Goal: Task Accomplishment & Management: Manage account settings

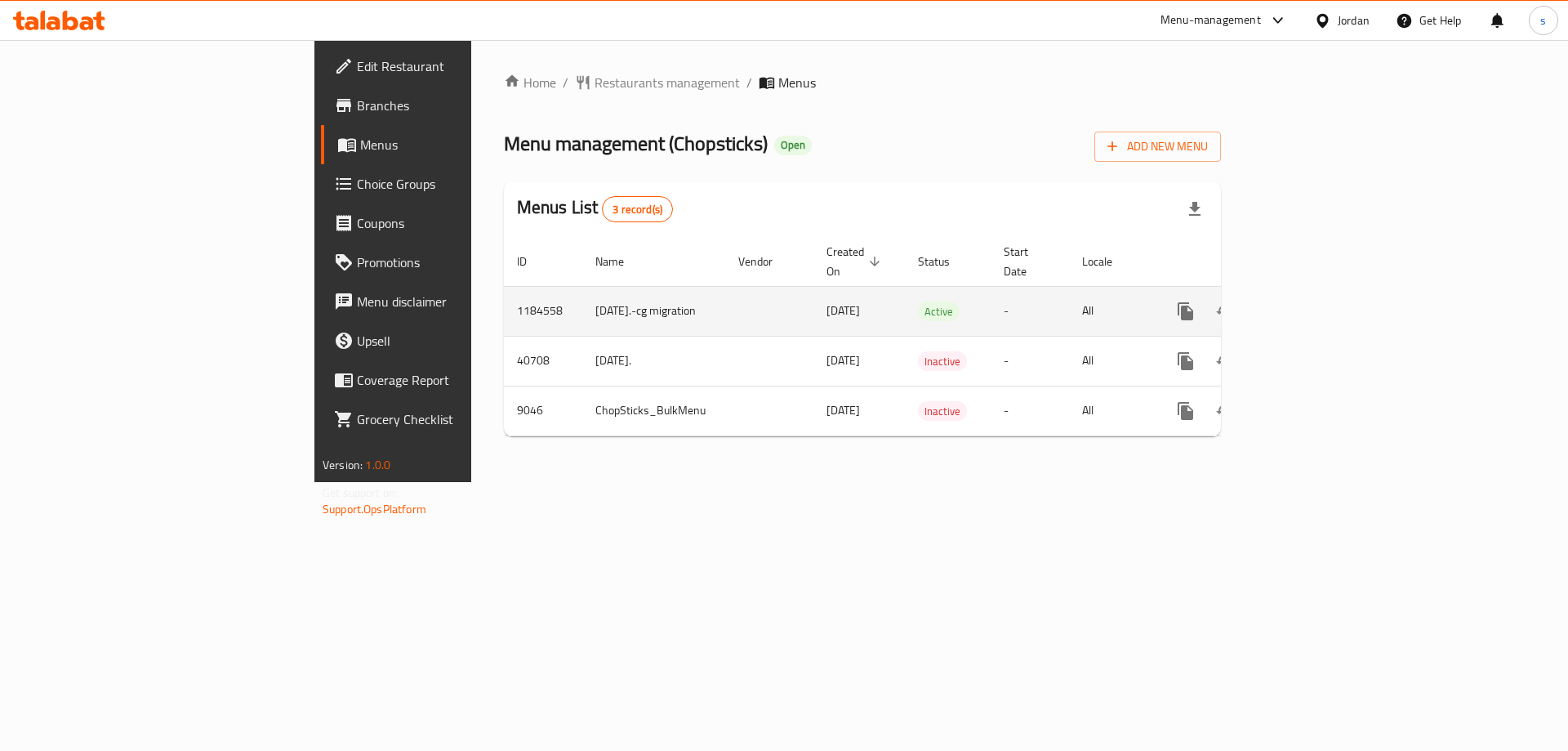
click at [1313, 302] on icon "enhanced table" at bounding box center [1303, 311] width 19 height 19
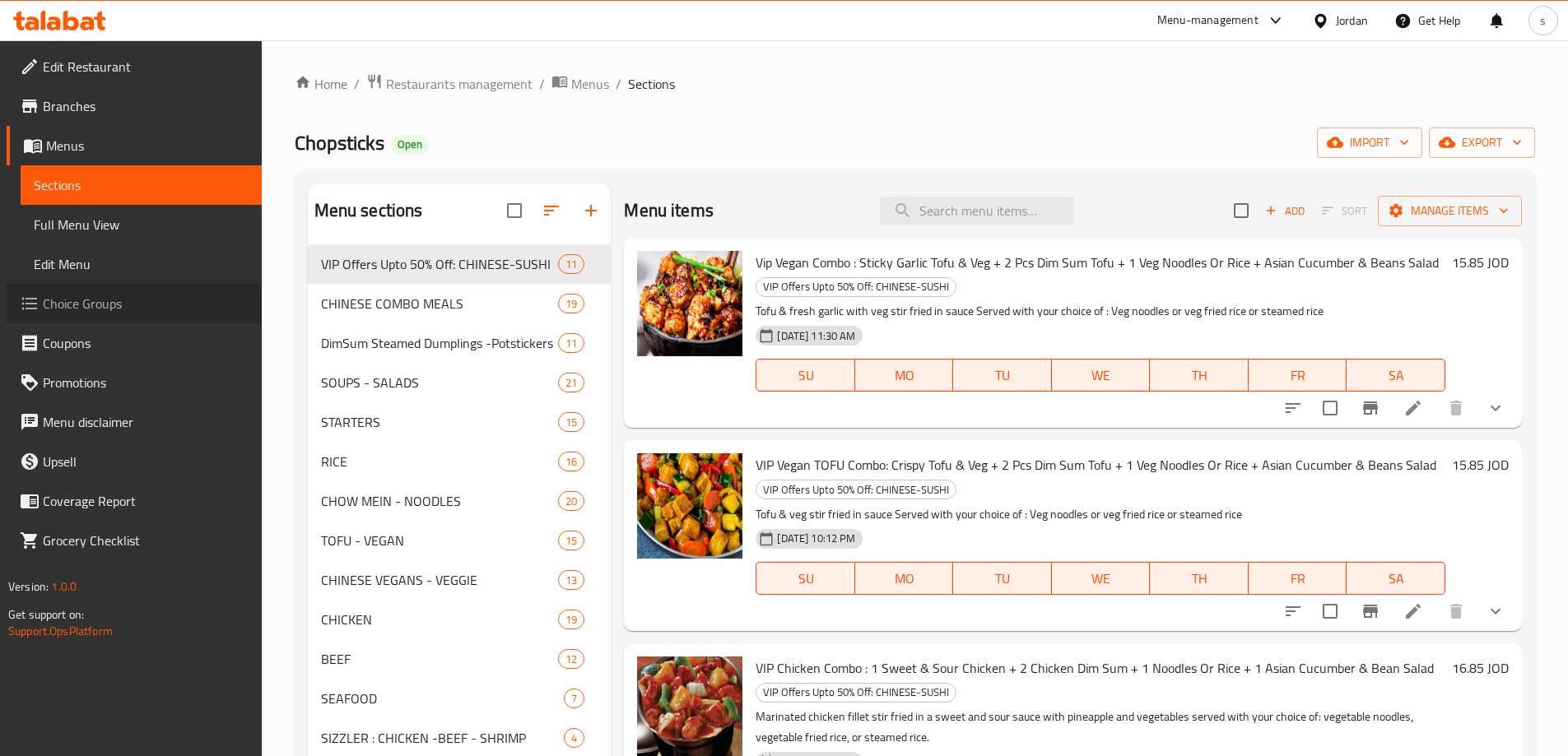
click at [130, 320] on link "Choice Groups" at bounding box center [134, 304] width 255 height 39
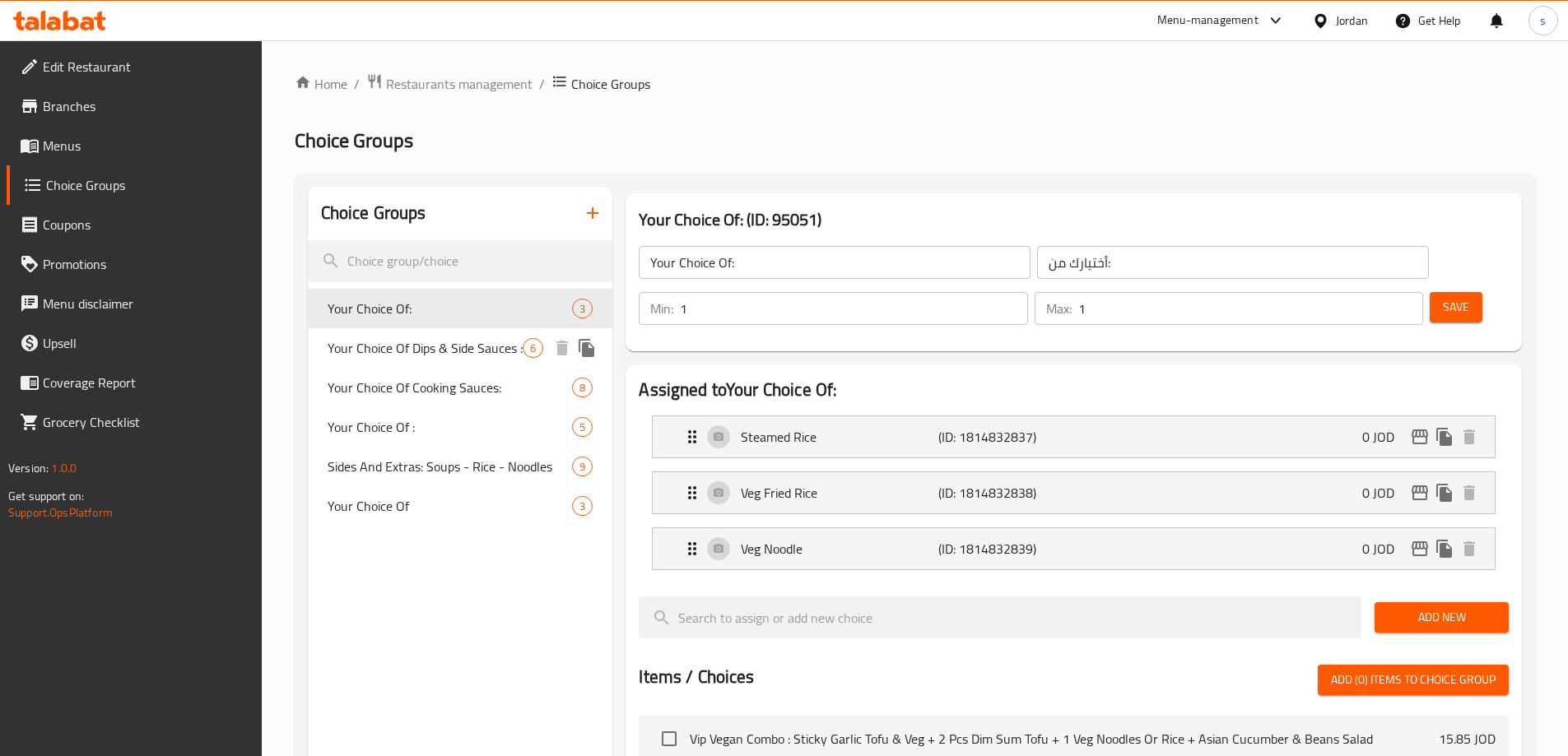
click at [450, 346] on span "Your Choice Of Dips & Side Sauces :" at bounding box center [425, 348] width 196 height 20
type input "Your Choice Of Dips & Side Sauces :"
type input "اختيارك من [DEMOGRAPHIC_DATA] والغموس:"
type input "0"
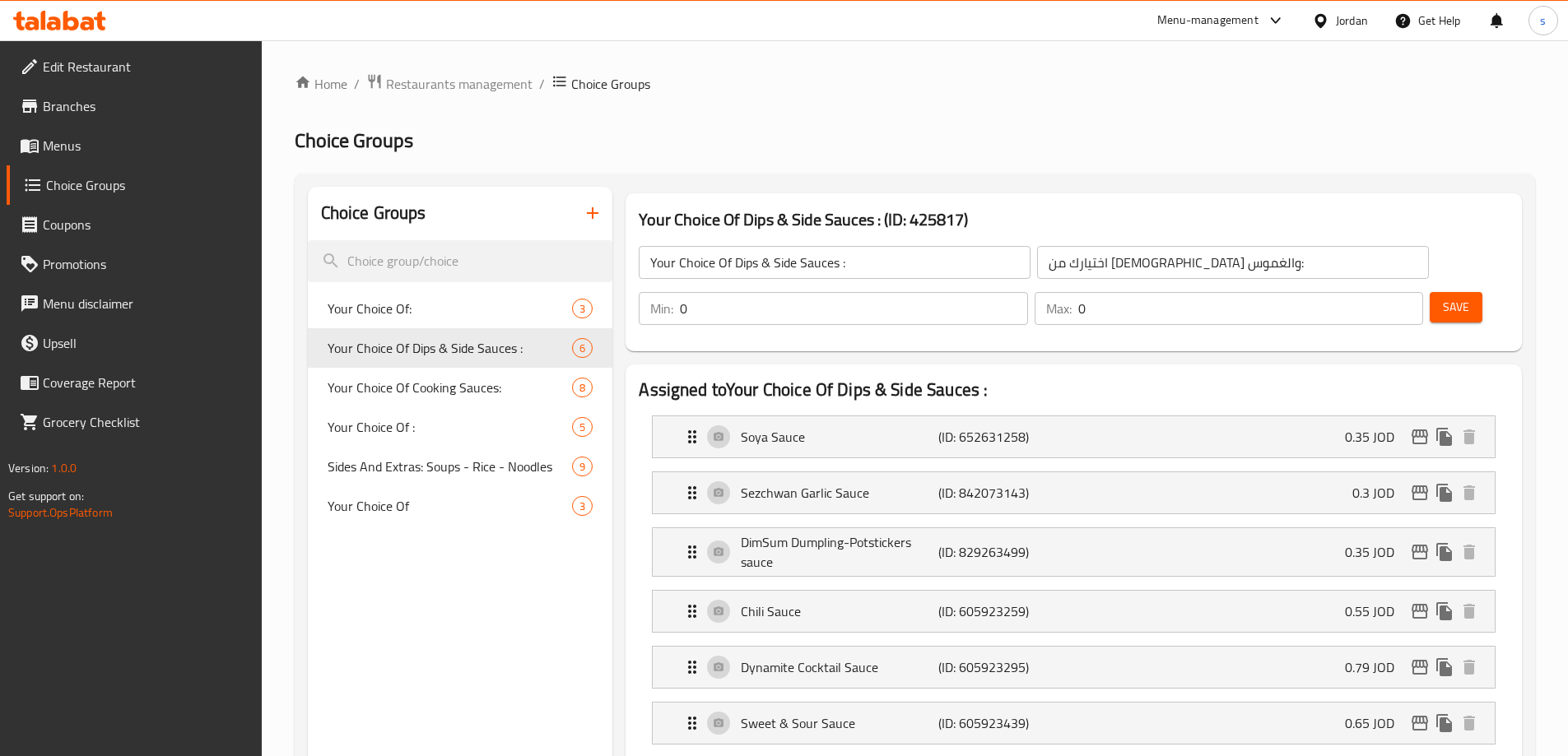
click at [1042, 130] on h2 "Choice Groups" at bounding box center [915, 140] width 1240 height 26
click at [424, 85] on span "Restaurants management" at bounding box center [459, 83] width 146 height 20
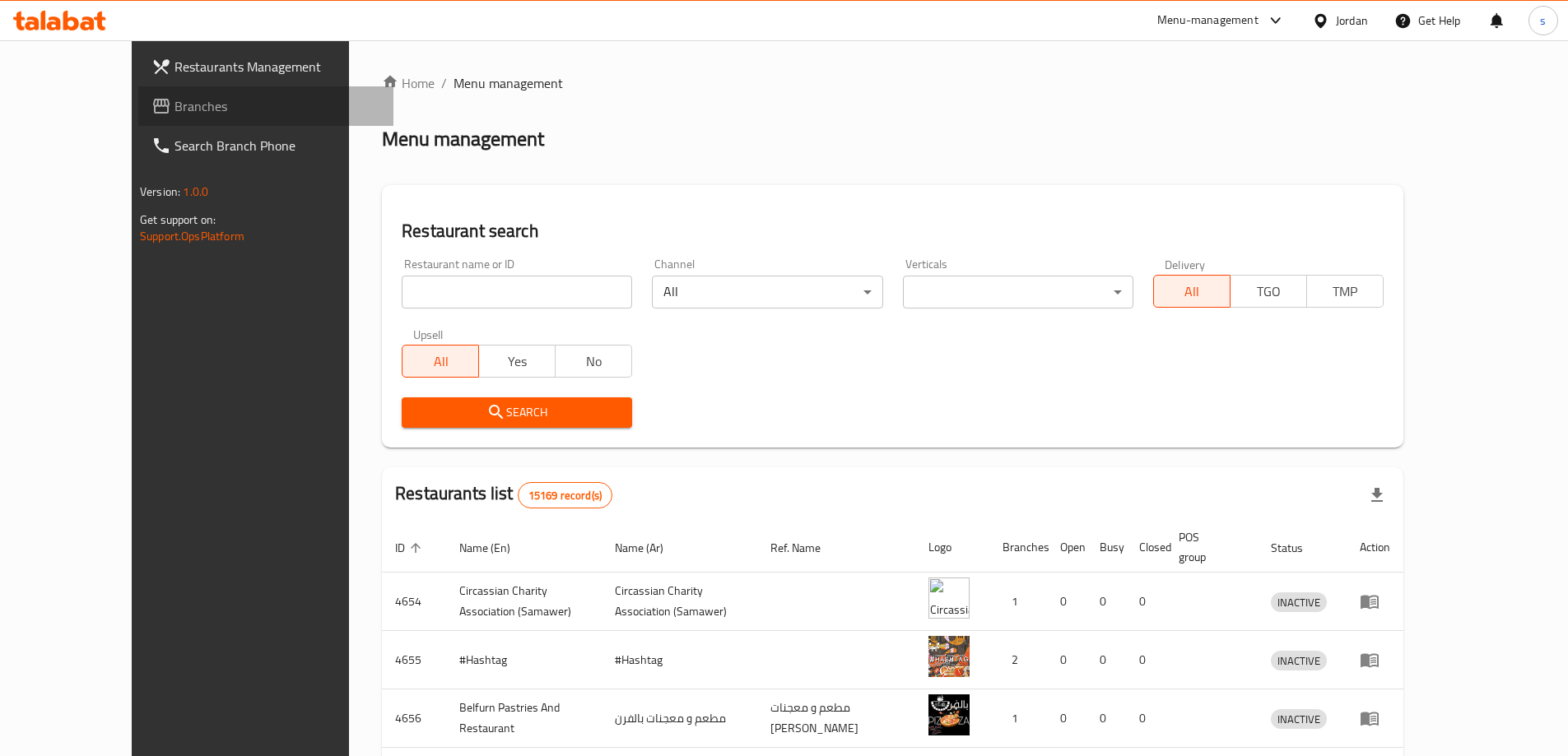
click at [174, 115] on span "Branches" at bounding box center [277, 105] width 206 height 20
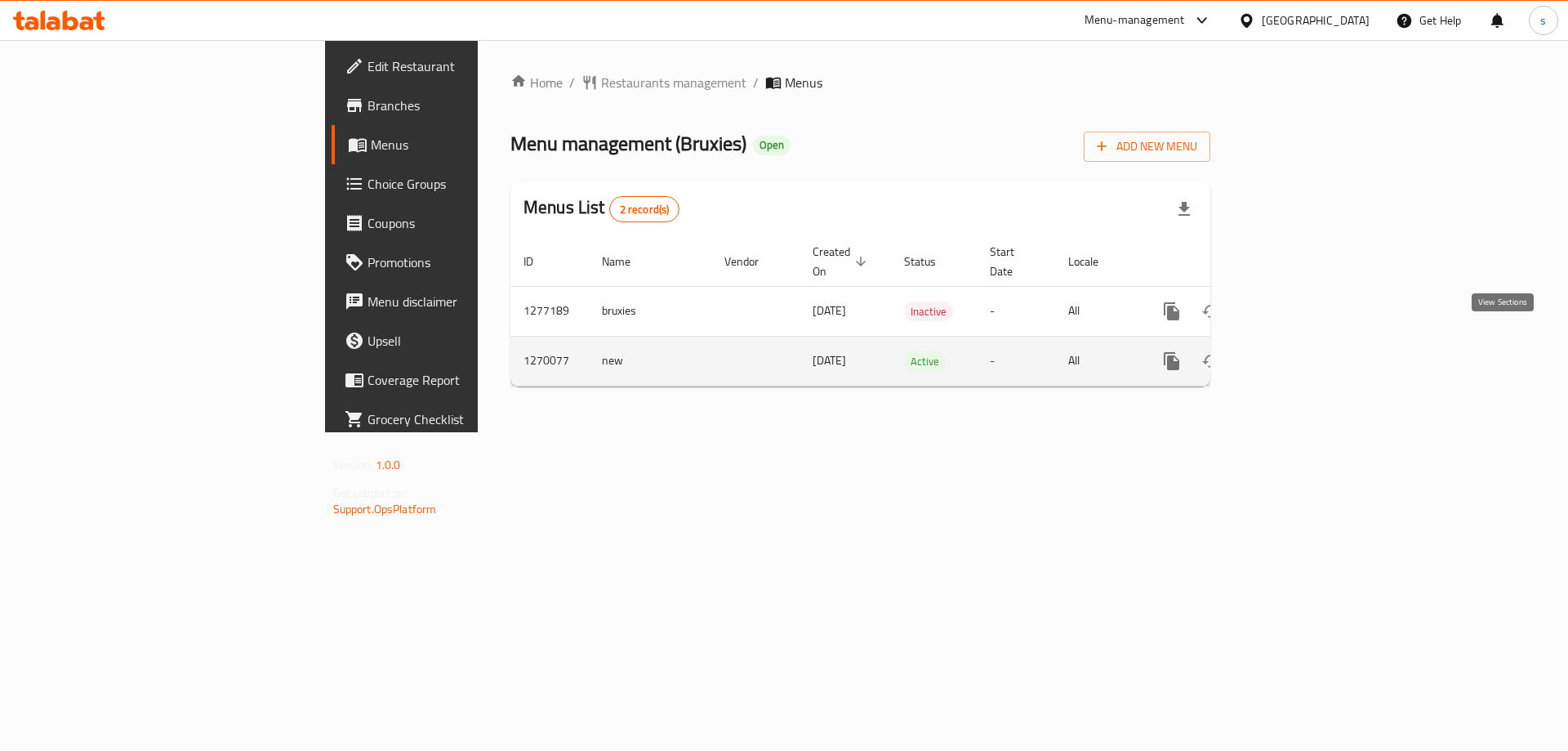
click at [1299, 351] on icon "enhanced table" at bounding box center [1289, 361] width 19 height 19
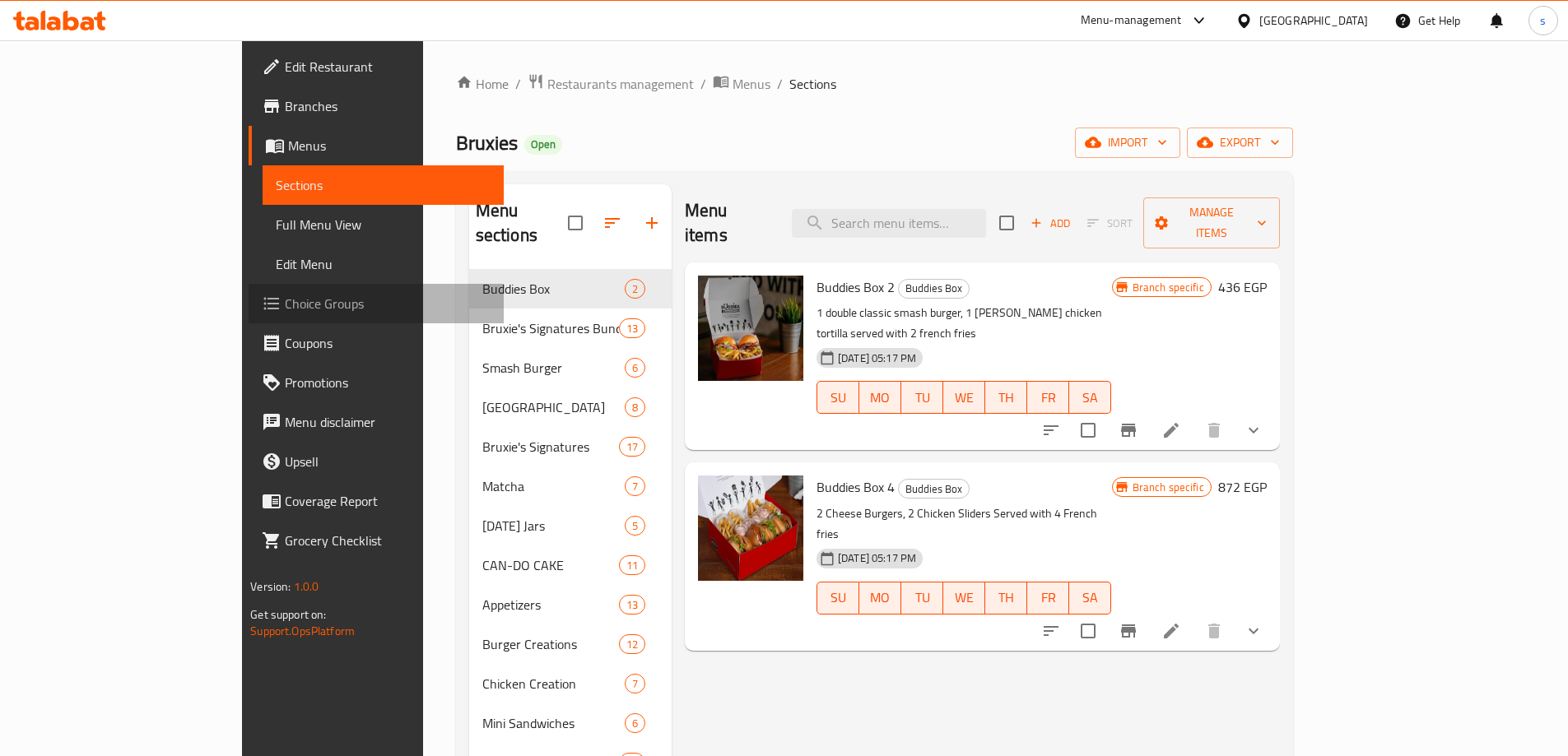
click at [285, 301] on span "Choice Groups" at bounding box center [388, 303] width 206 height 20
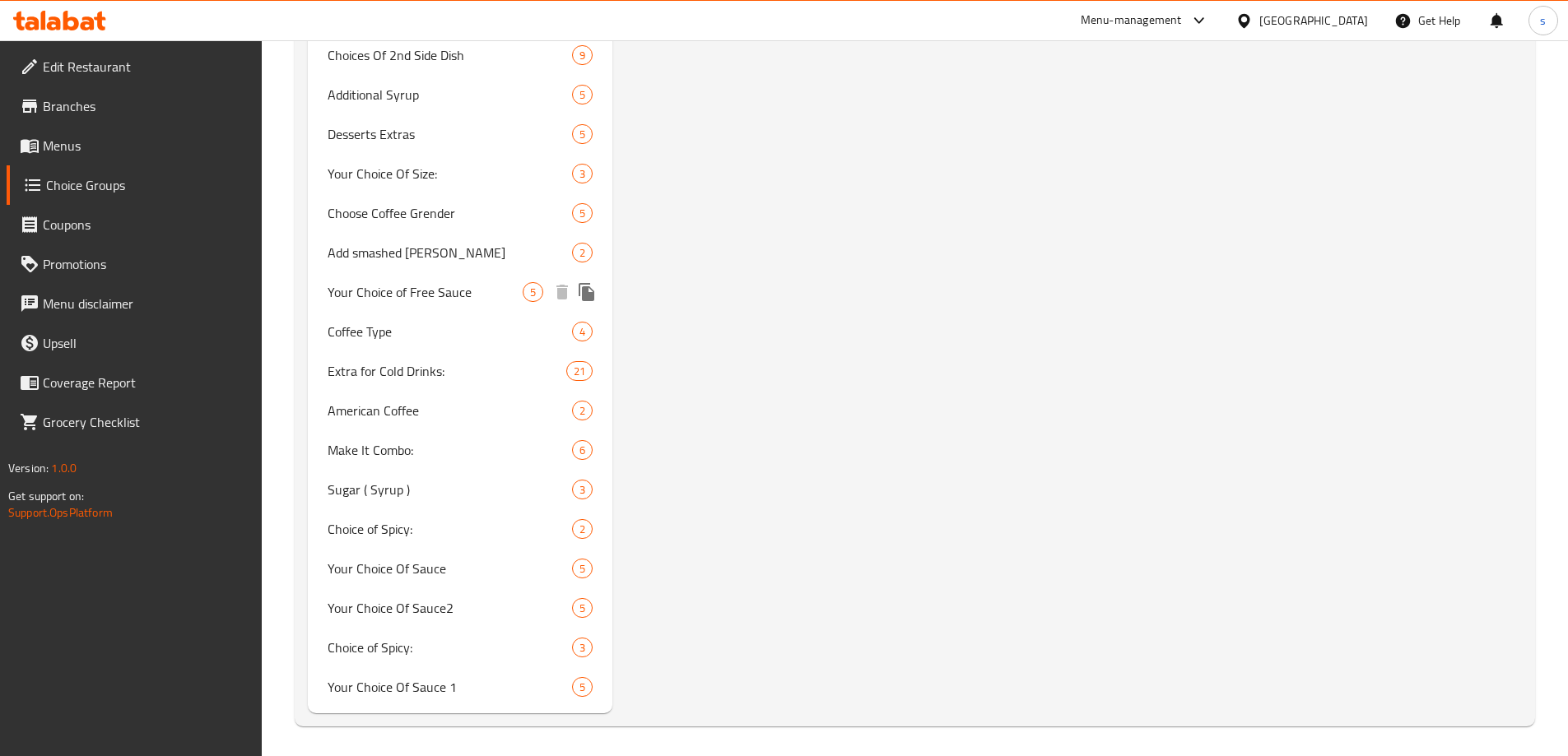
scroll to position [1204, 0]
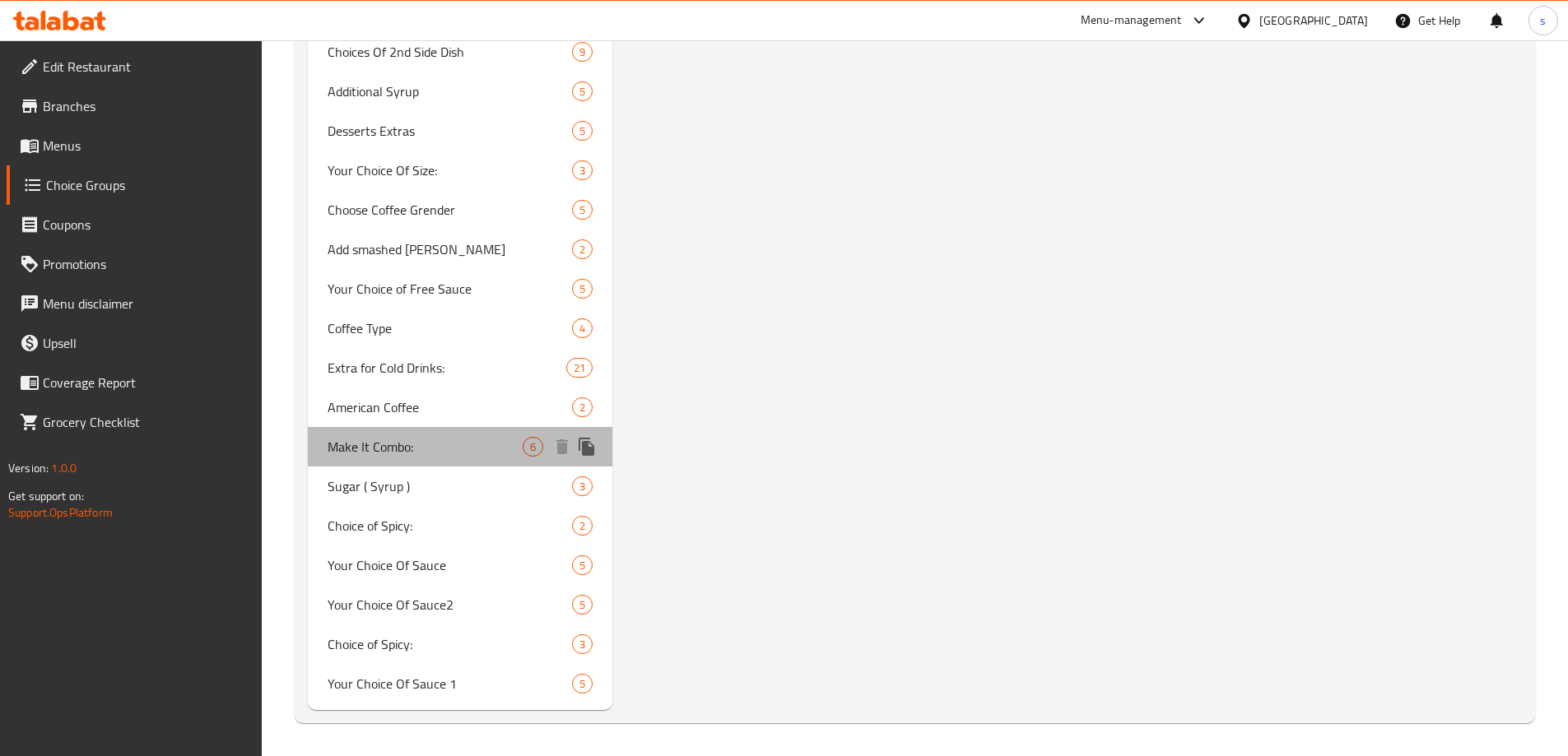
click at [439, 461] on div "Make It Combo: 6" at bounding box center [460, 446] width 305 height 39
type input "Make It Combo:"
type input "اجعلها كومبو:"
type input "0"
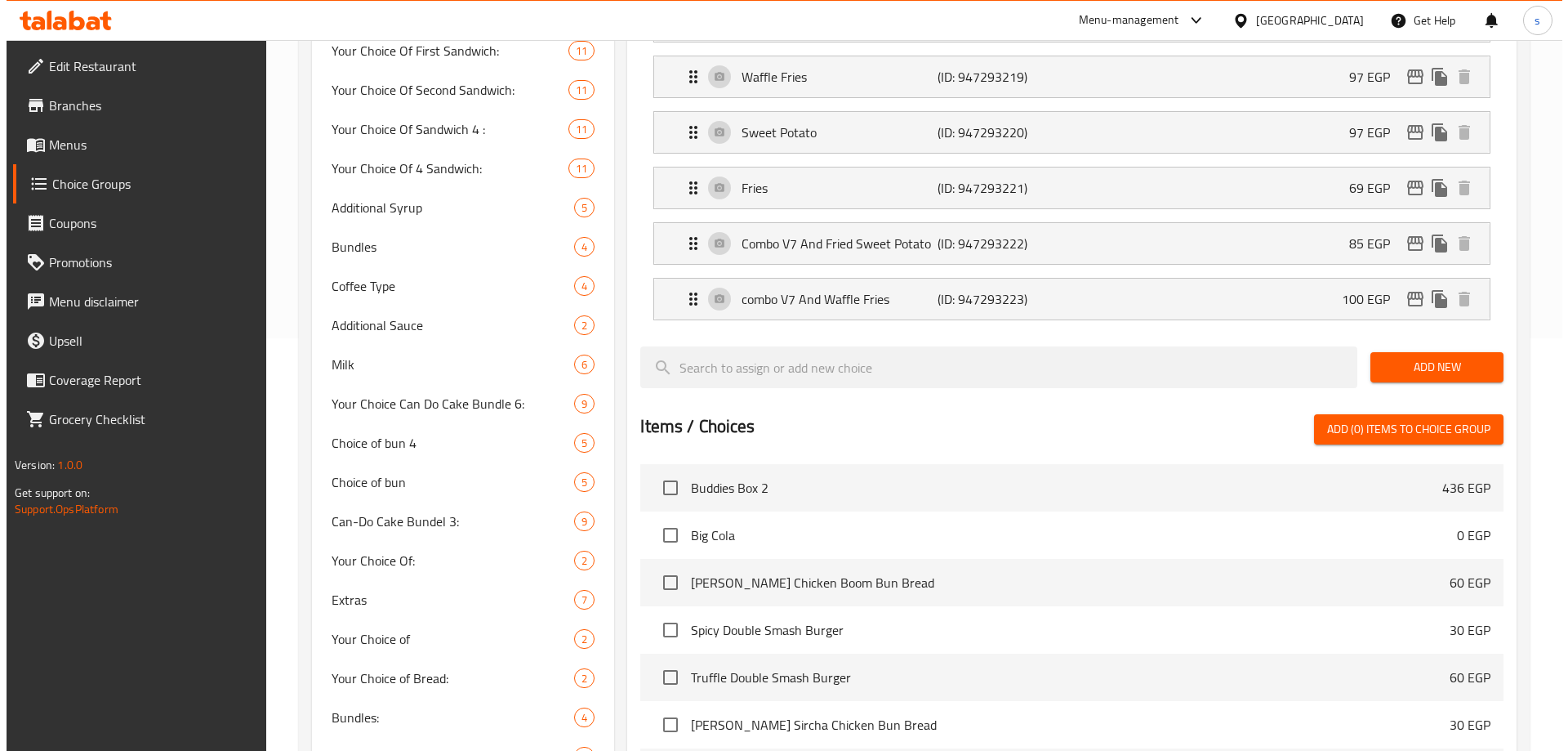
scroll to position [0, 0]
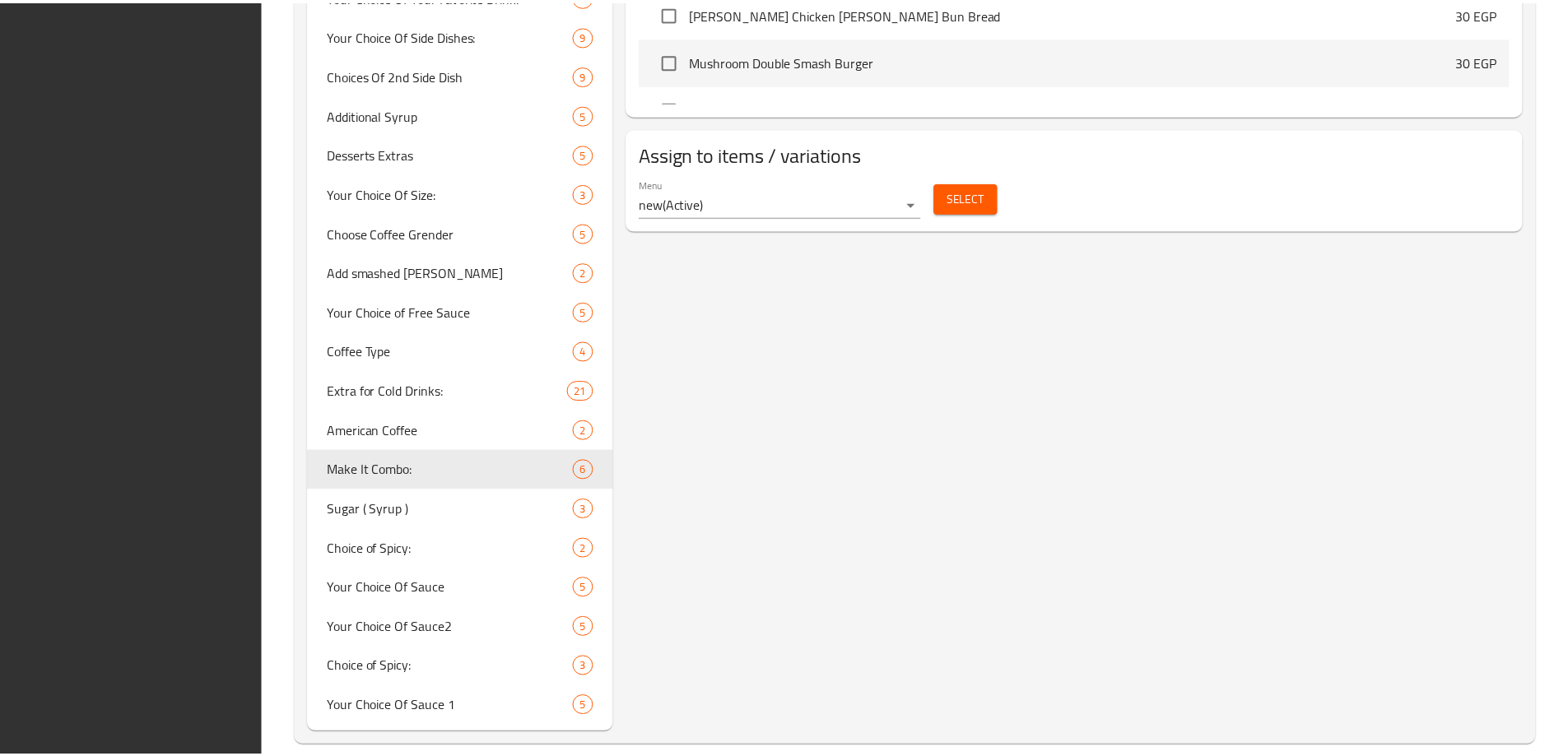
scroll to position [1204, 0]
